Goal: Information Seeking & Learning: Understand process/instructions

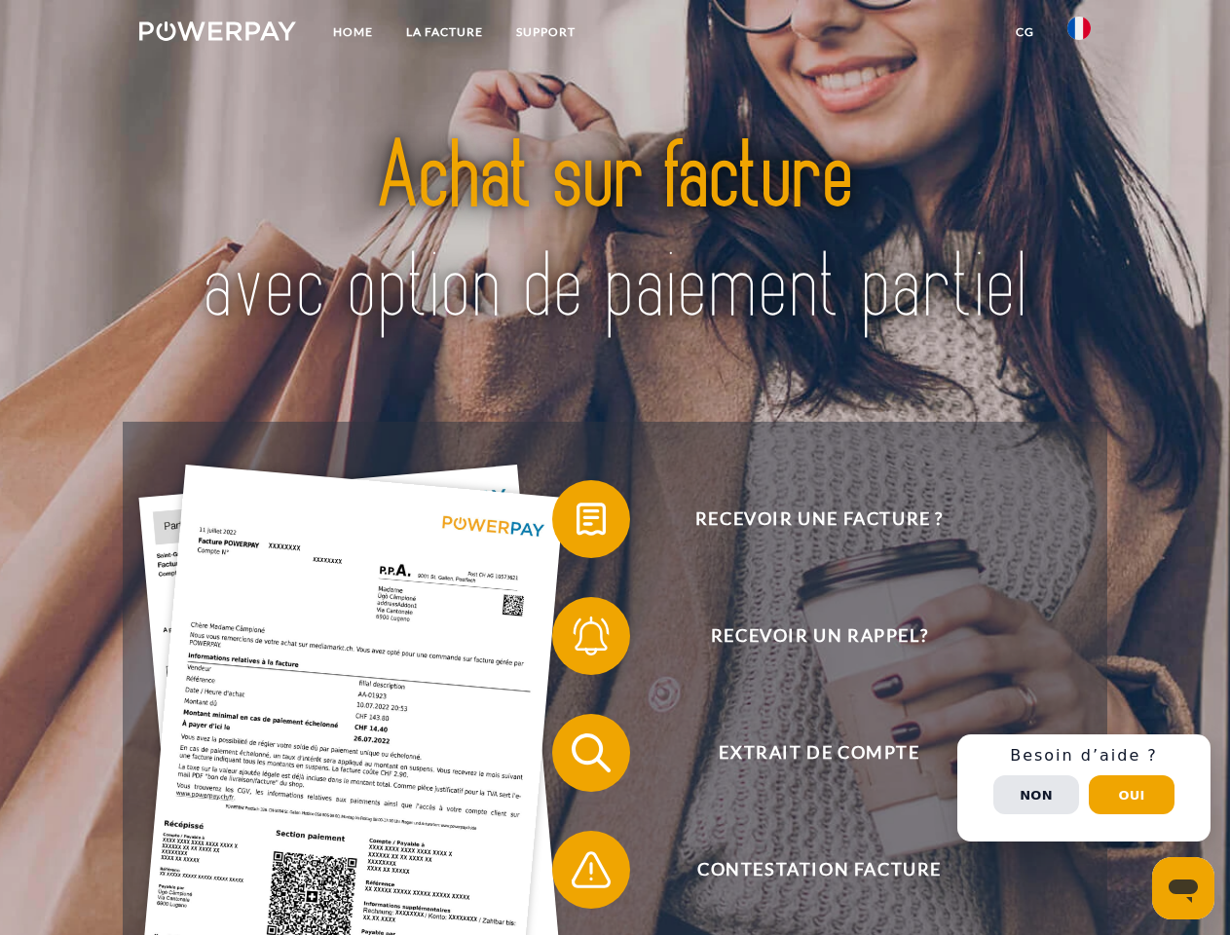
click at [217, 34] on img at bounding box center [217, 30] width 157 height 19
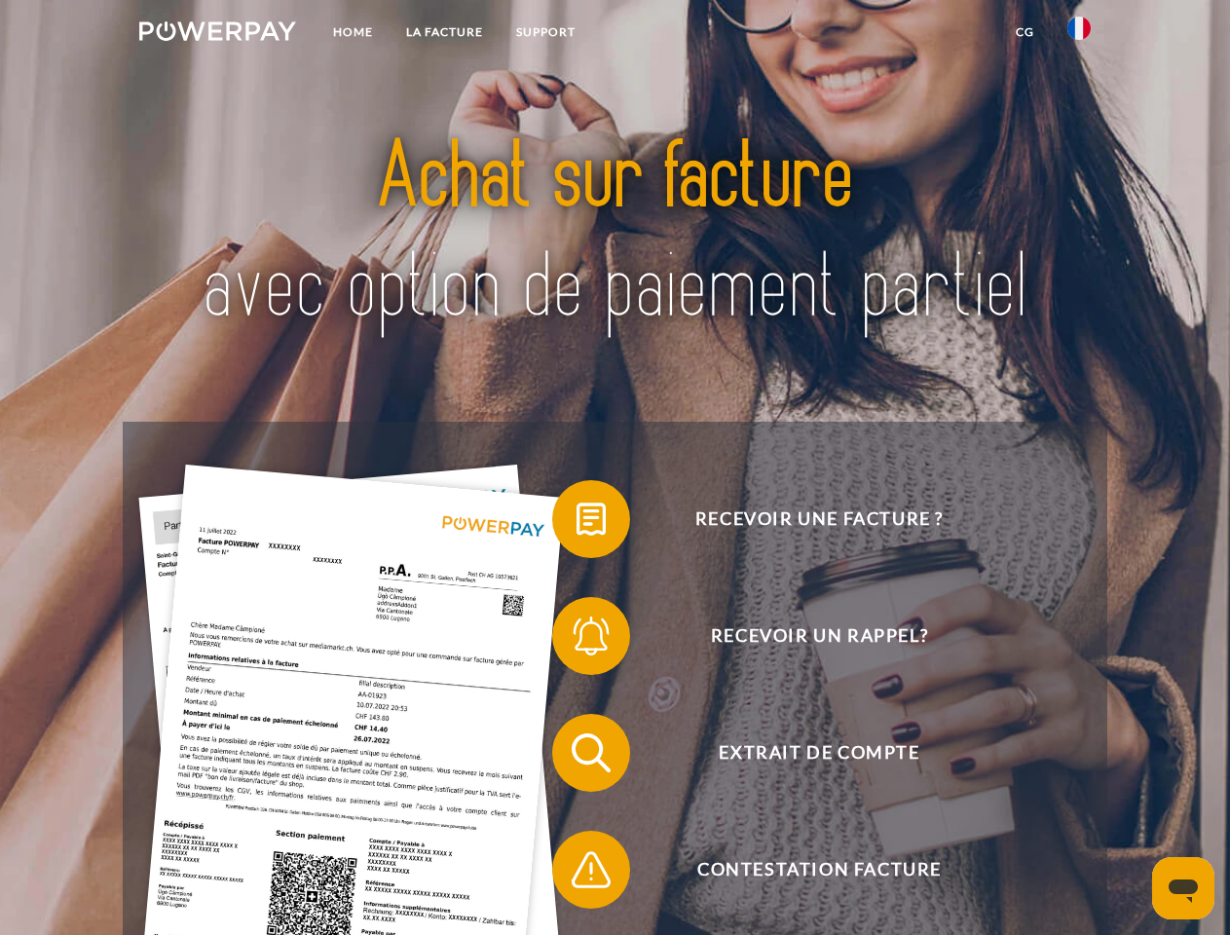
click at [1079, 34] on img at bounding box center [1079, 28] width 23 height 23
click at [1025, 32] on link "CG" at bounding box center [1025, 32] width 52 height 35
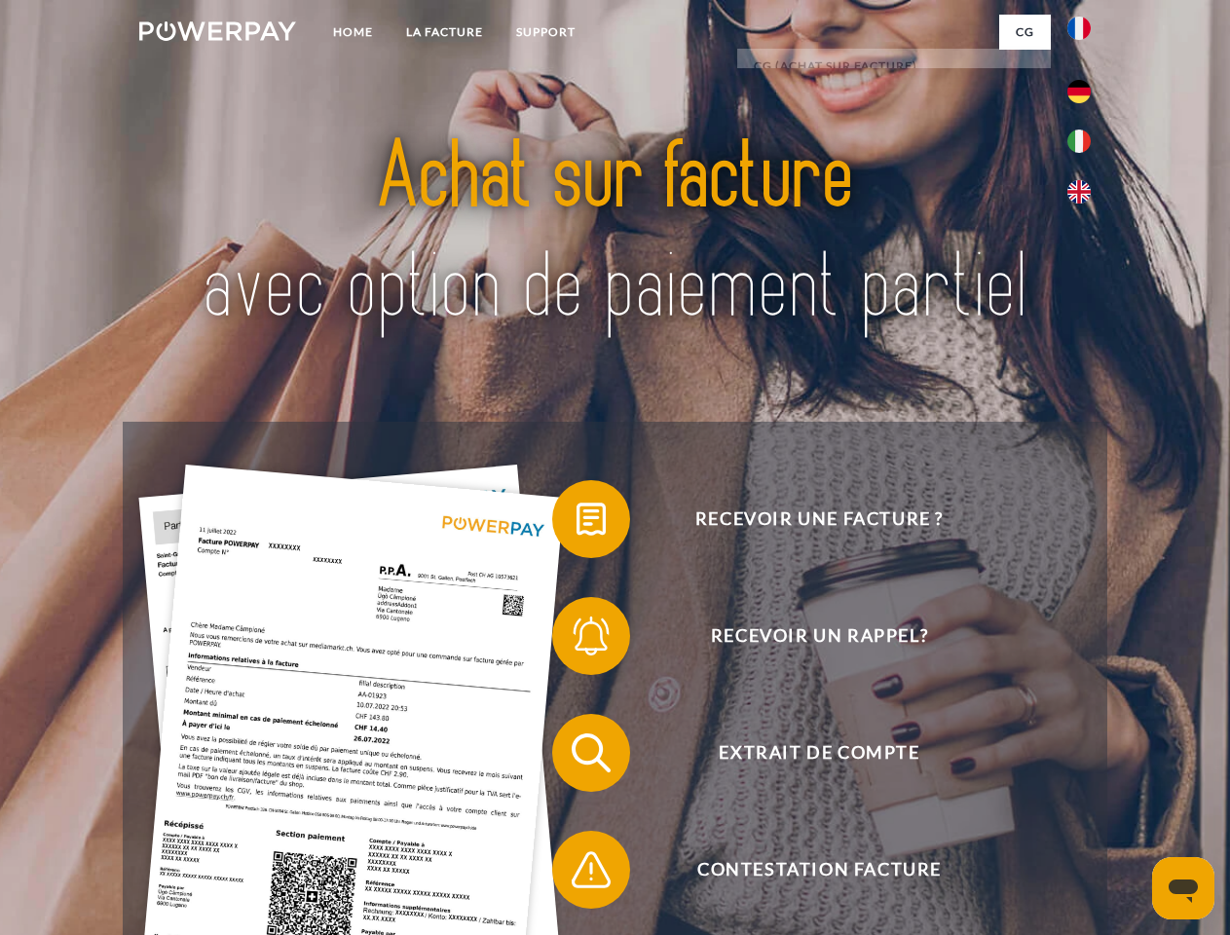
click at [577, 523] on span at bounding box center [561, 519] width 97 height 97
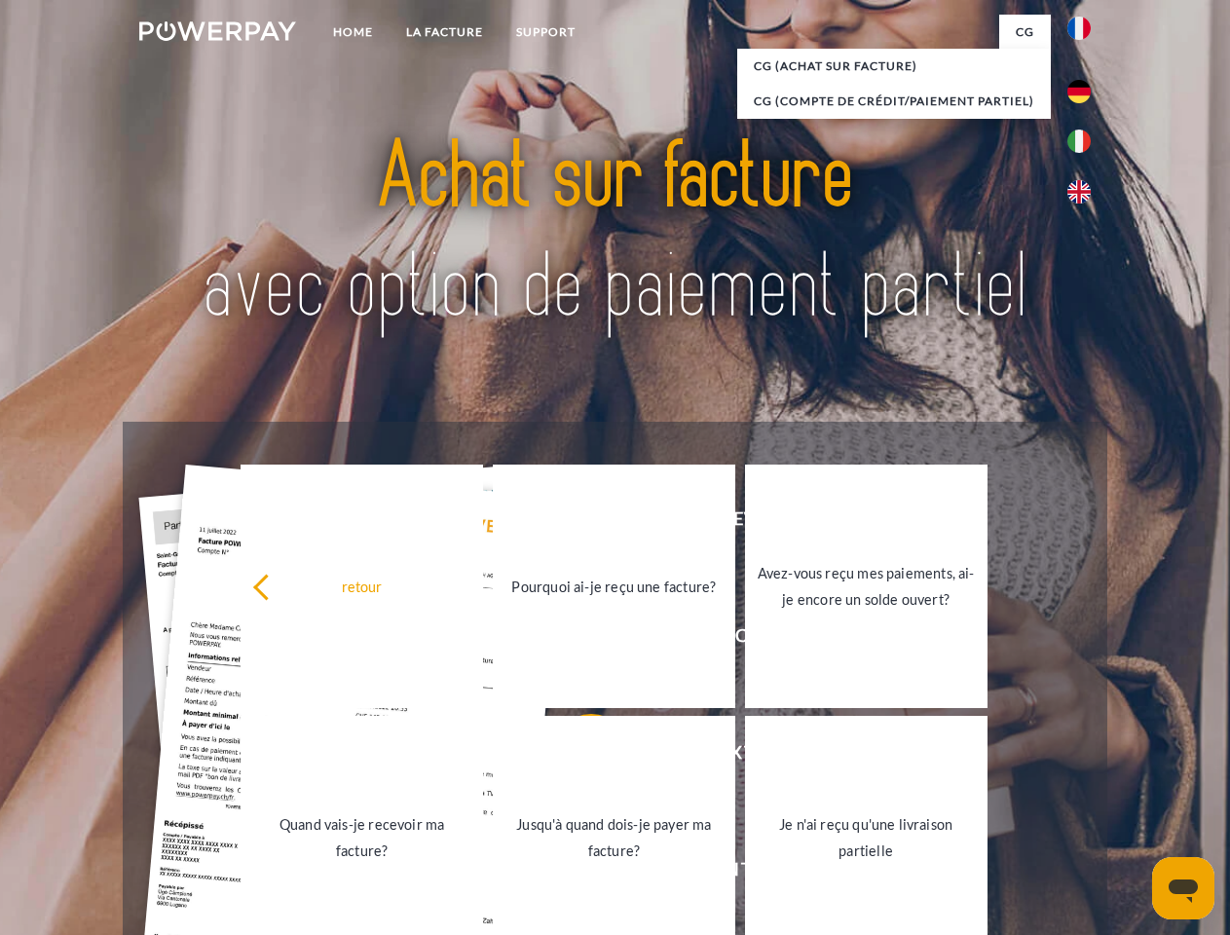
click at [745, 757] on link "Je n'ai reçu qu'une livraison partielle" at bounding box center [866, 838] width 243 height 244
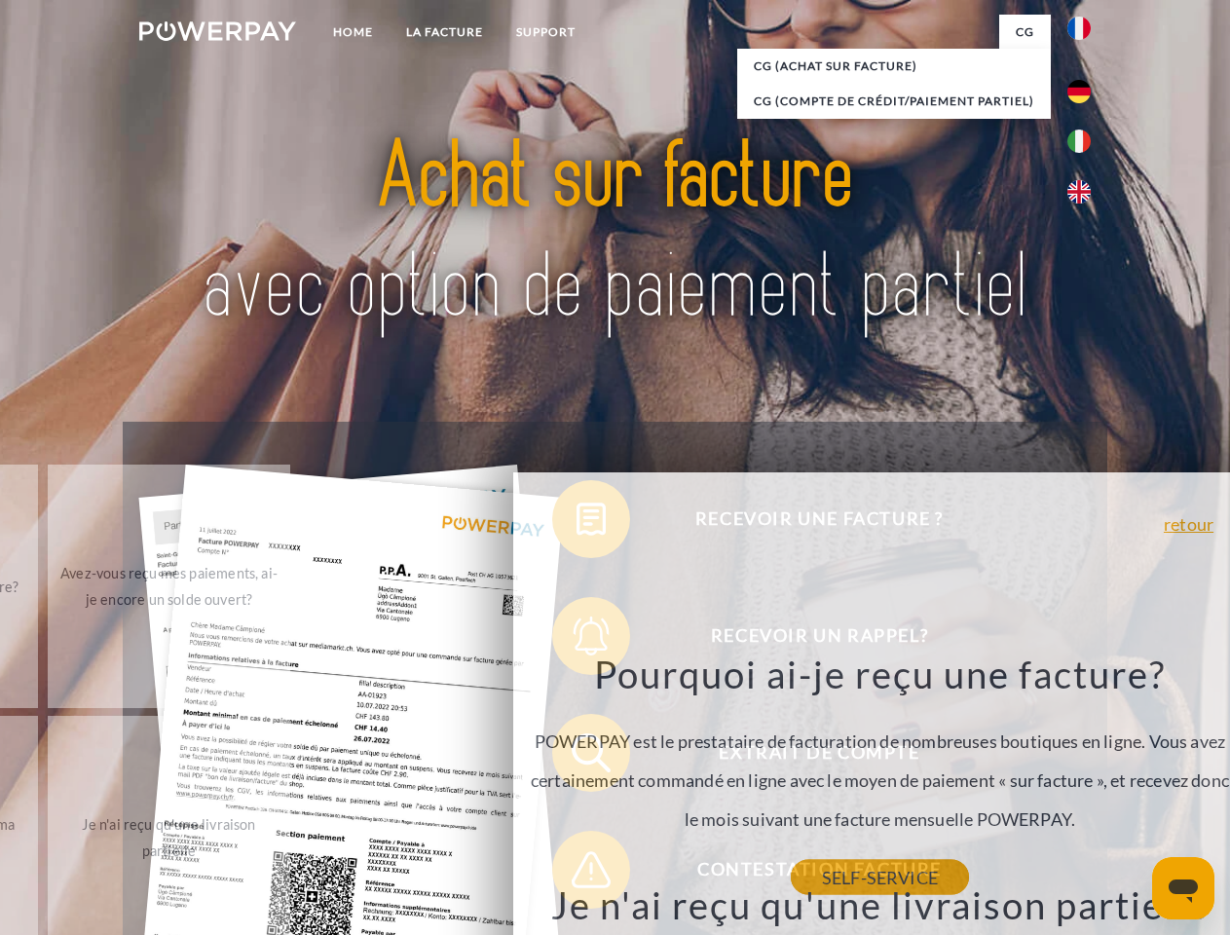
click at [791, 874] on link "SELF-SERVICE" at bounding box center [880, 877] width 178 height 35
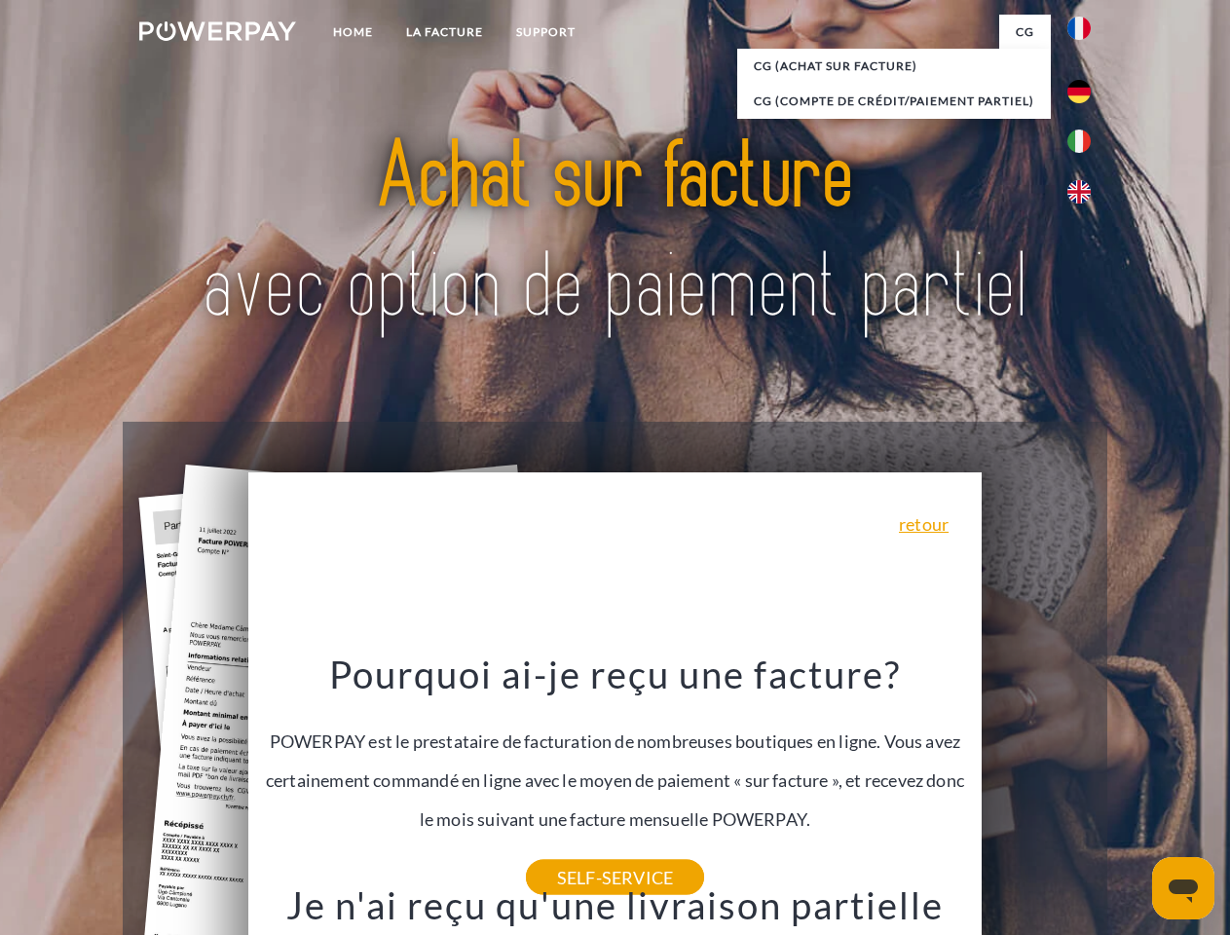
click at [1084, 788] on div "Recevoir une facture ? Recevoir un rappel? Extrait de compte retour" at bounding box center [615, 811] width 984 height 779
click at [1037, 792] on span "Extrait de compte" at bounding box center [819, 753] width 477 height 78
click at [1132, 795] on header "Home LA FACTURE Support" at bounding box center [615, 672] width 1230 height 1345
